Goal: Task Accomplishment & Management: Use online tool/utility

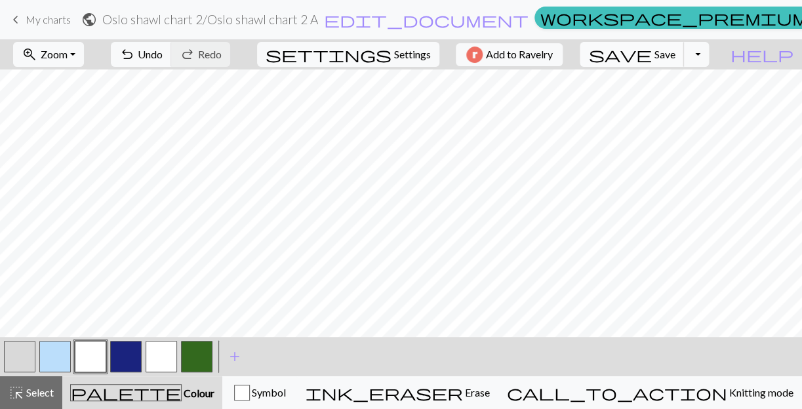
click at [675, 56] on span "Save" at bounding box center [664, 54] width 21 height 12
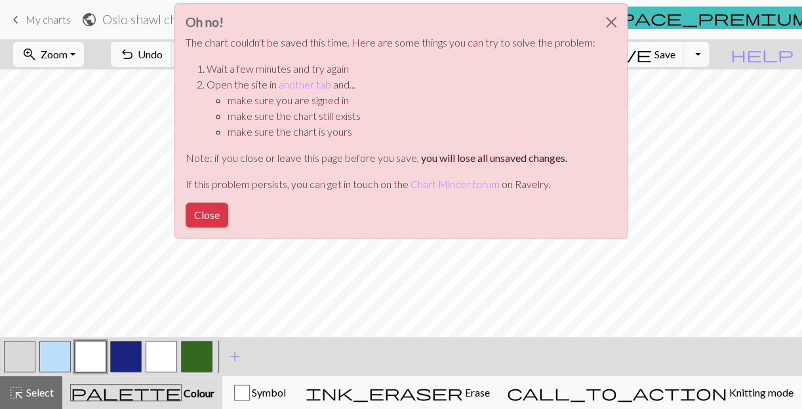
drag, startPoint x: 231, startPoint y: 190, endPoint x: 277, endPoint y: 100, distance: 100.9
click at [228, 203] on button "Close" at bounding box center [207, 215] width 43 height 25
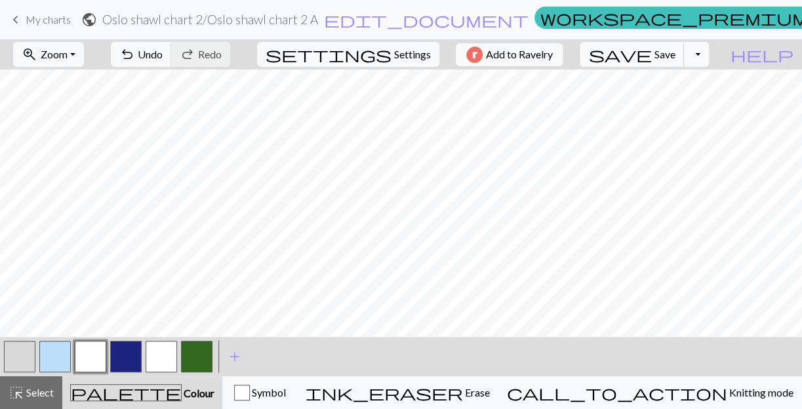
click at [675, 59] on span "Save" at bounding box center [664, 54] width 21 height 12
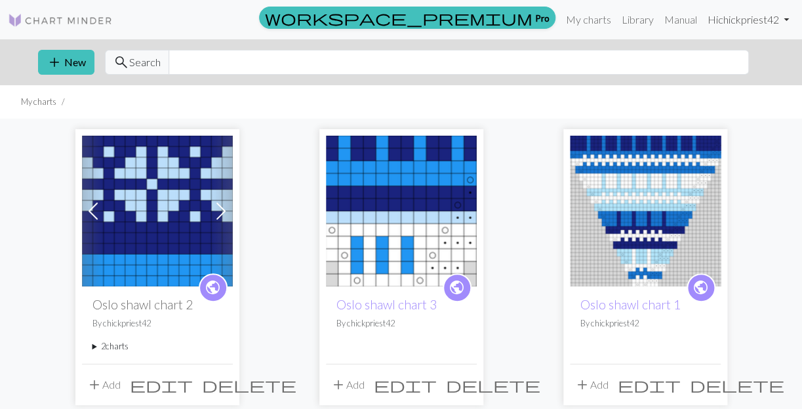
click at [763, 18] on link "Hi chickpriest42" at bounding box center [748, 20] width 92 height 26
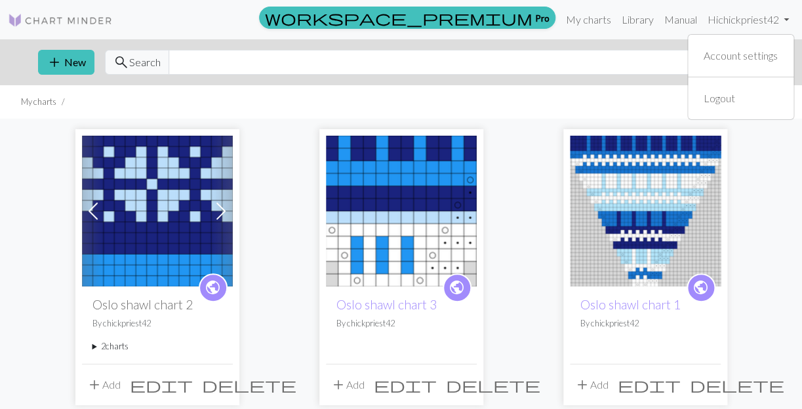
click at [262, 25] on div "workspace_premium Pro My charts Library Manual Hi chickpriest42 Account setting…" at bounding box center [458, 20] width 671 height 26
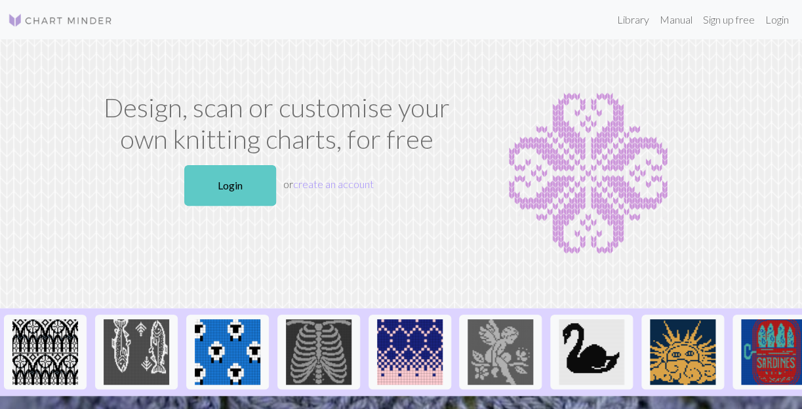
click at [248, 170] on link "Login" at bounding box center [230, 185] width 92 height 41
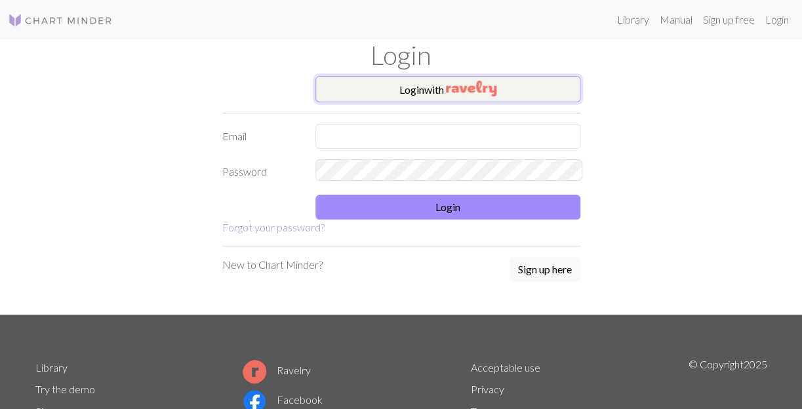
click at [463, 82] on img "button" at bounding box center [471, 89] width 50 height 16
